Goal: Transaction & Acquisition: Purchase product/service

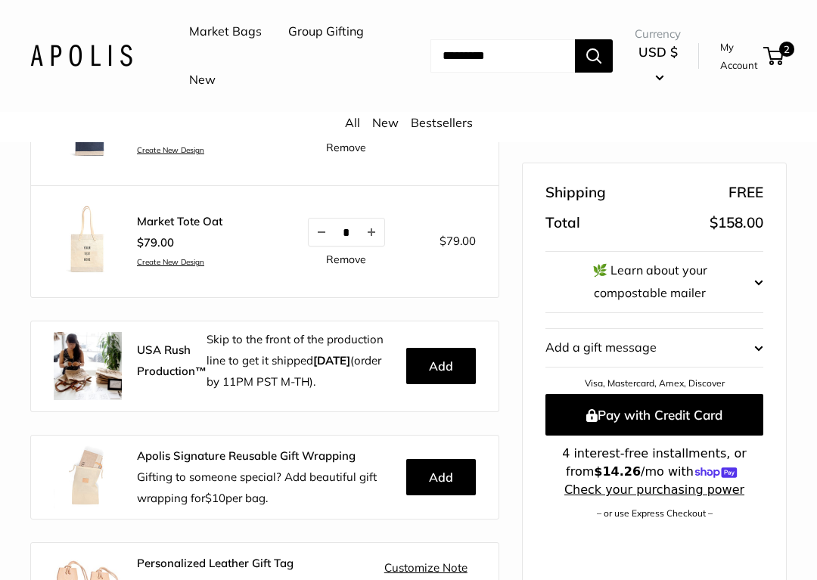
scroll to position [246, 0]
click at [343, 254] on link "Remove" at bounding box center [346, 259] width 40 height 11
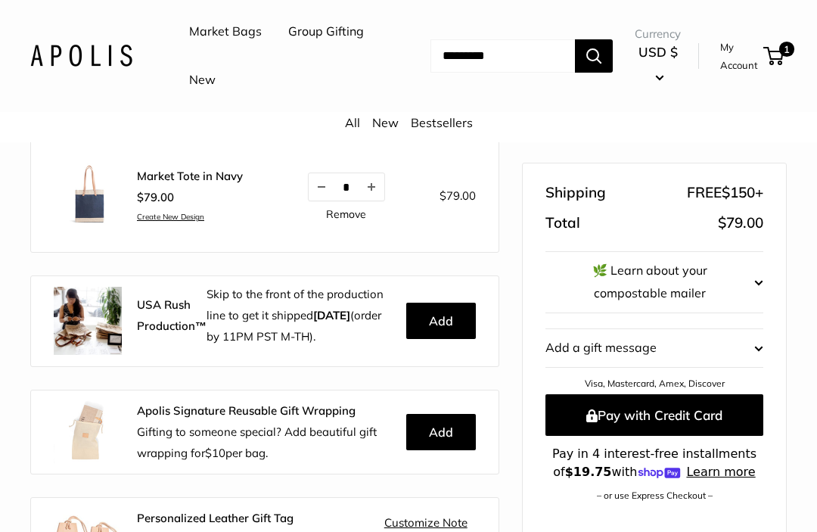
scroll to position [185, 0]
click at [199, 206] on div "$79.00 Create New Design" at bounding box center [190, 205] width 106 height 35
click at [188, 213] on link "Create New Design" at bounding box center [190, 218] width 106 height 10
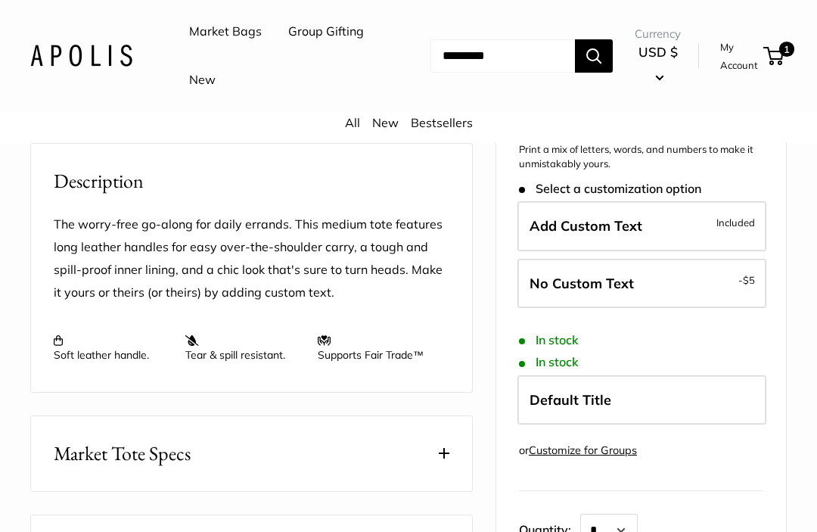
scroll to position [541, 0]
click at [633, 218] on span "Add Custom Text" at bounding box center [585, 226] width 113 height 17
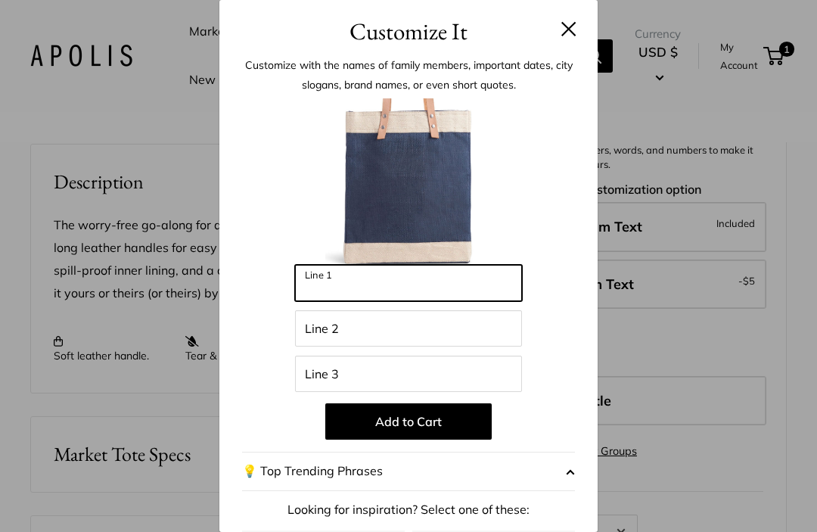
click at [382, 289] on input "Line 1" at bounding box center [408, 283] width 227 height 36
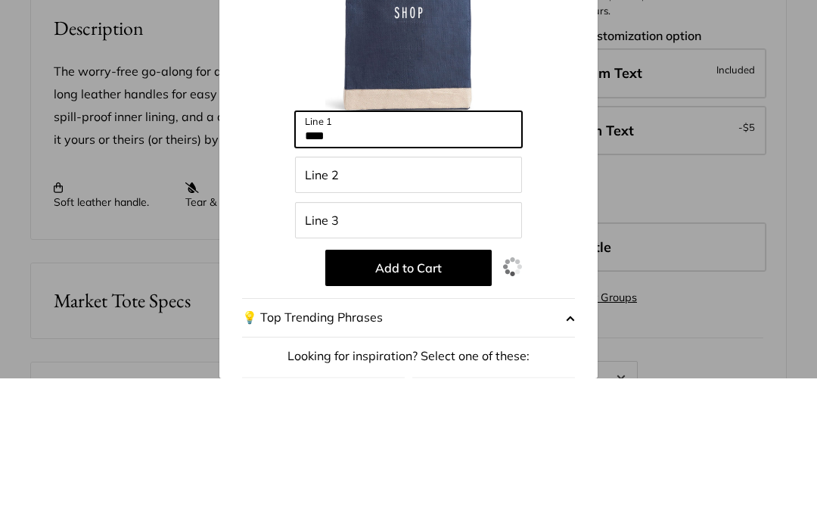
type input "****"
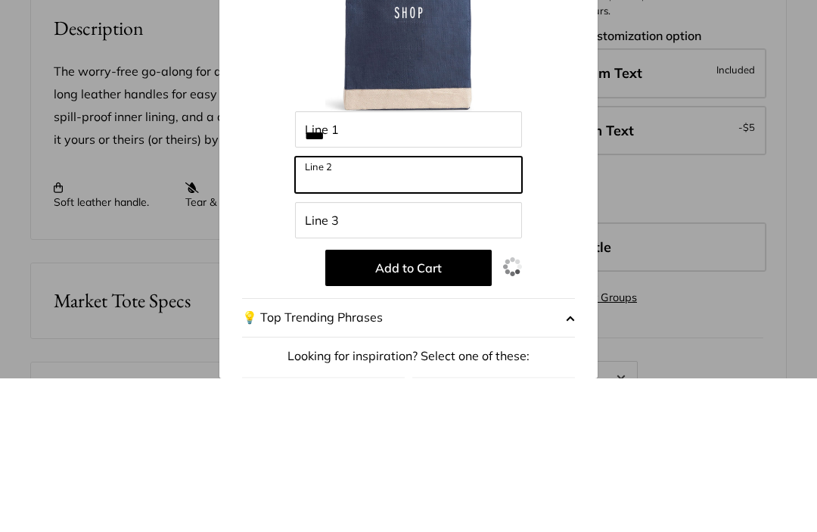
click at [336, 310] on input "Line 2" at bounding box center [408, 328] width 227 height 36
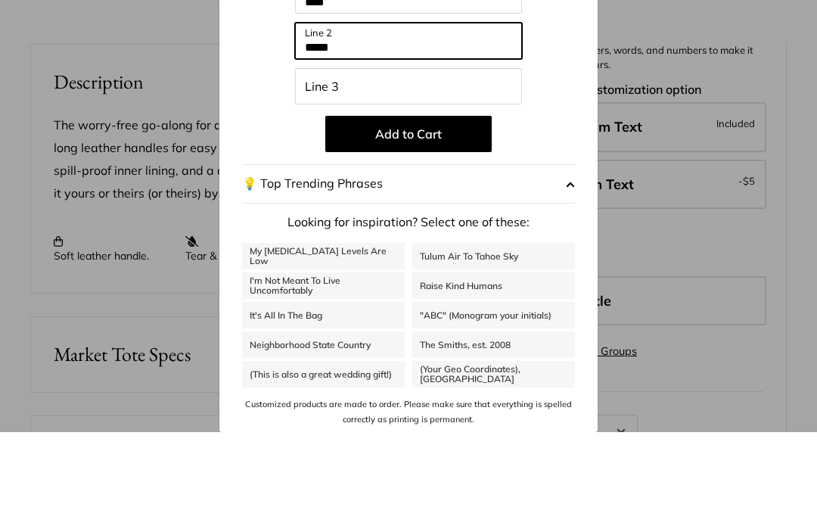
scroll to position [186, 0]
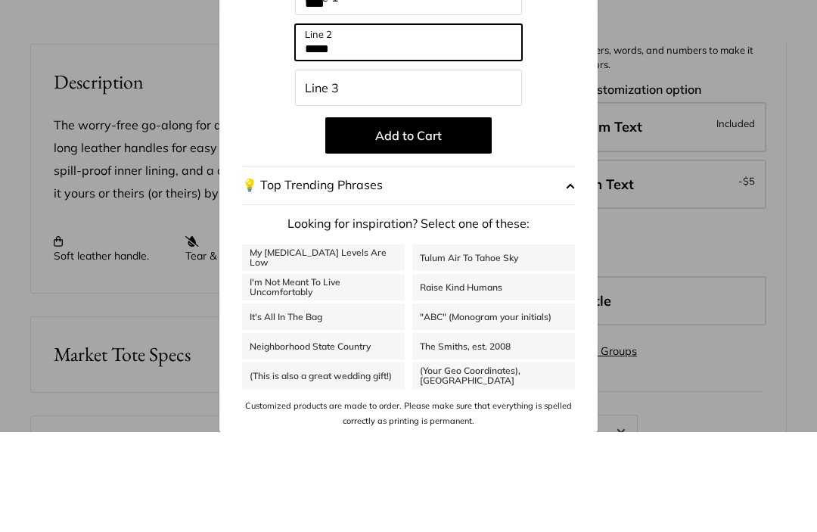
type input "*****"
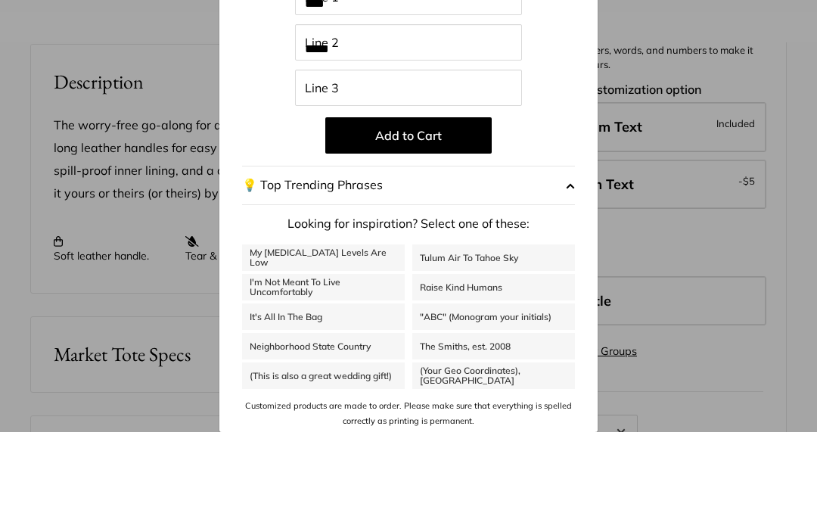
click at [429, 217] on button "Add to Cart" at bounding box center [408, 235] width 166 height 36
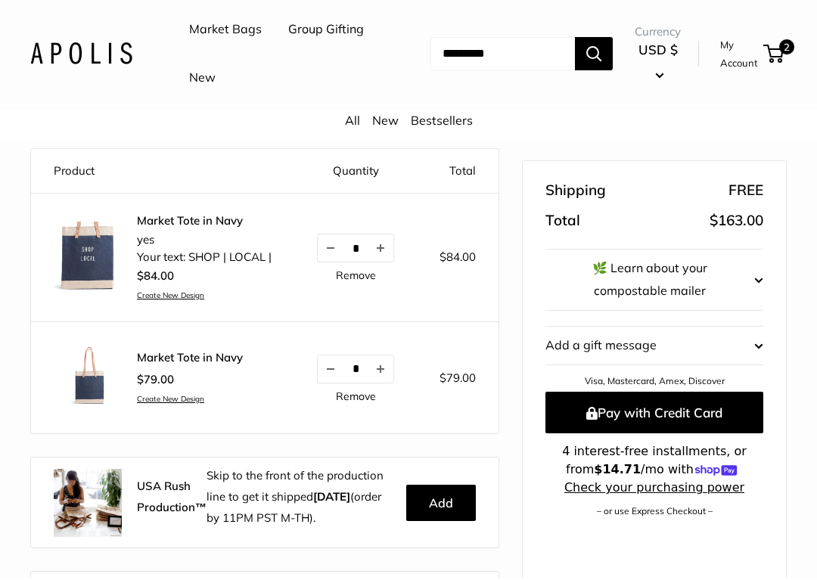
scroll to position [126, 0]
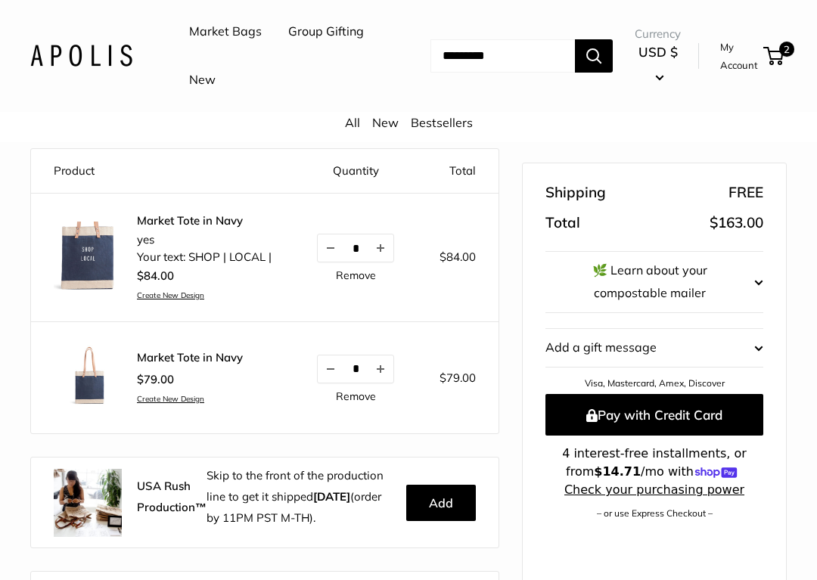
click at [371, 402] on link "Remove" at bounding box center [356, 396] width 40 height 11
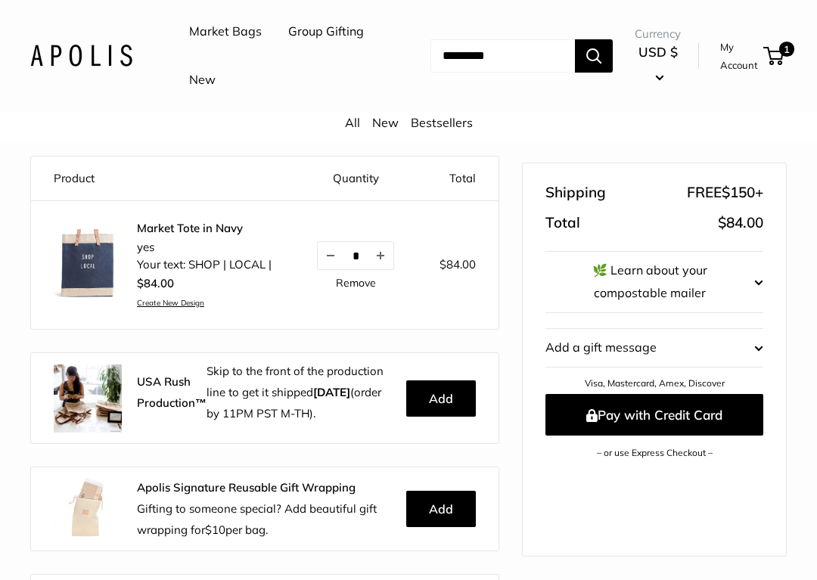
click at [352, 424] on p "Skip to the front of the production line to get it shipped TOMORROW (order by 1…" at bounding box center [300, 393] width 188 height 64
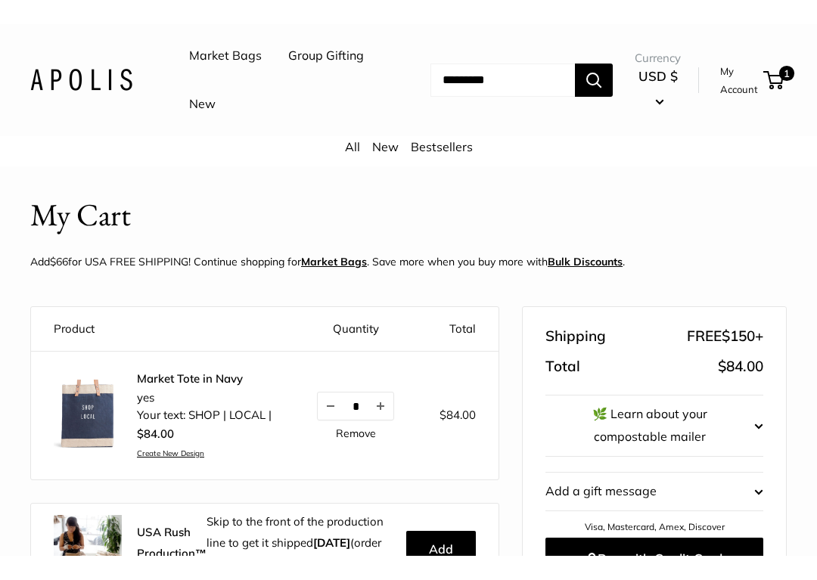
scroll to position [8, 0]
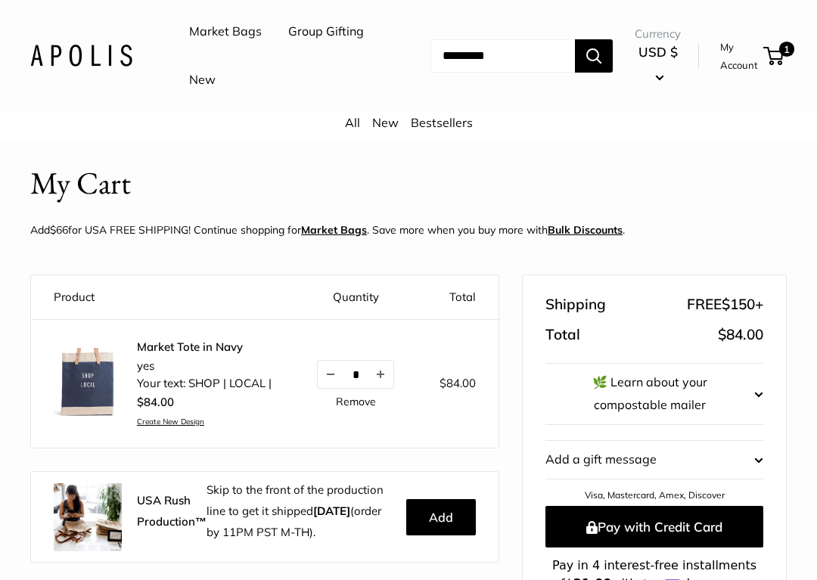
click at [428, 163] on header "My Cart Add $66 for USA FREE SHIPPING! Continue shopping for Market Bags . Save…" at bounding box center [408, 204] width 756 height 87
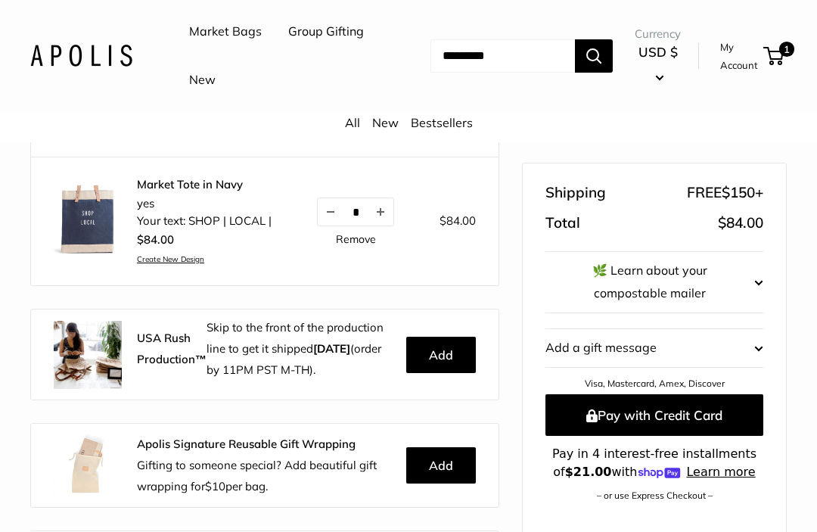
scroll to position [169, 0]
